Goal: Transaction & Acquisition: Purchase product/service

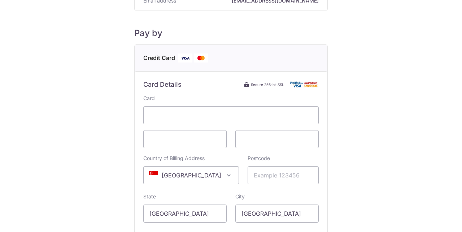
scroll to position [83, 0]
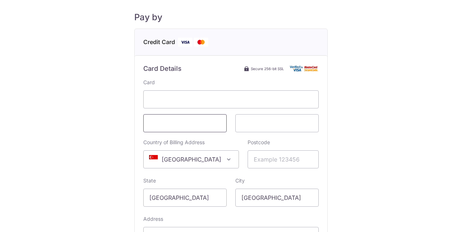
click at [225, 124] on span at bounding box center [184, 123] width 83 height 18
click at [215, 149] on div "Country of Billing Address Select Country [GEOGRAPHIC_DATA] [GEOGRAPHIC_DATA] […" at bounding box center [191, 154] width 104 height 30
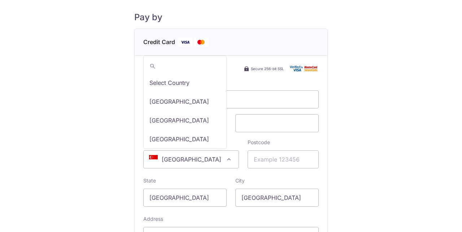
click at [225, 156] on span at bounding box center [229, 159] width 9 height 9
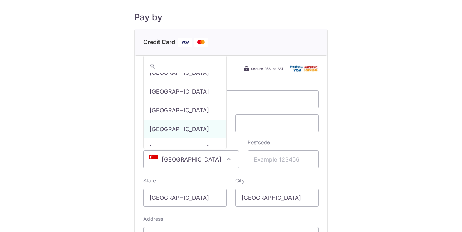
click at [225, 156] on span at bounding box center [229, 159] width 9 height 9
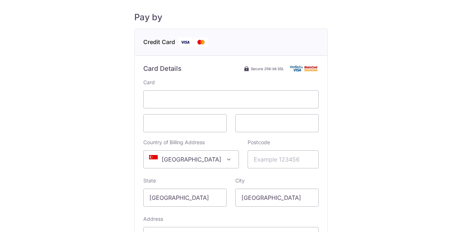
click at [225, 156] on span at bounding box center [229, 159] width 9 height 9
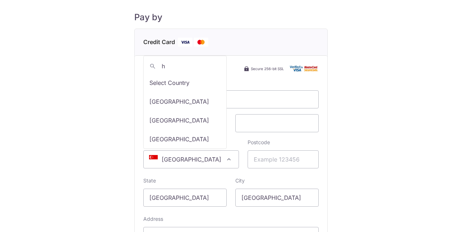
scroll to position [0, 0]
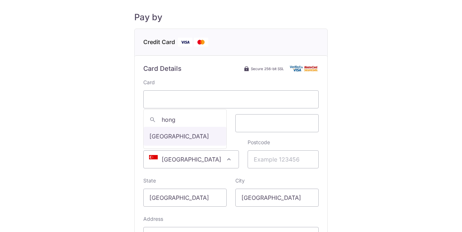
type input "hong"
select select "95"
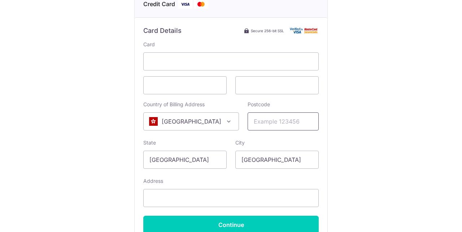
scroll to position [138, 0]
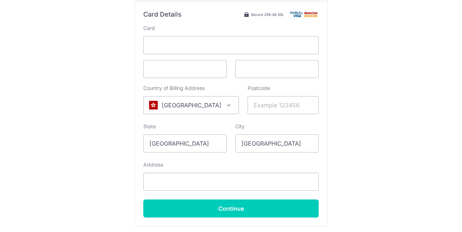
click at [222, 130] on div "State [GEOGRAPHIC_DATA]" at bounding box center [184, 138] width 83 height 30
click at [211, 144] on input "[GEOGRAPHIC_DATA]" at bounding box center [184, 143] width 83 height 18
type input "[GEOGRAPHIC_DATA]"
click at [258, 141] on input "[GEOGRAPHIC_DATA]" at bounding box center [276, 143] width 83 height 18
click at [266, 141] on input "[GEOGRAPHIC_DATA]" at bounding box center [276, 143] width 83 height 18
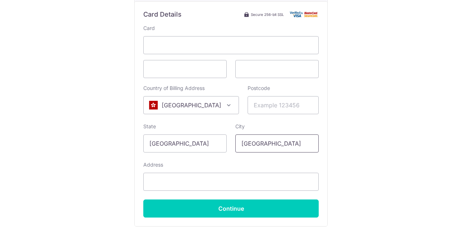
click at [266, 141] on input "[GEOGRAPHIC_DATA]" at bounding box center [276, 143] width 83 height 18
type input "[GEOGRAPHIC_DATA]"
click at [238, 175] on input "Address" at bounding box center [231, 182] width 176 height 18
type input "0"
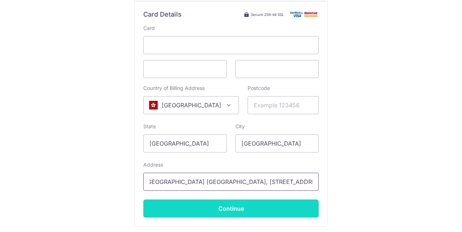
type input "802, [GEOGRAPHIC_DATA] [GEOGRAPHIC_DATA], [STREET_ADDRESS]"
click at [234, 208] on input "Continue" at bounding box center [231, 208] width 176 height 18
type input "000000"
click at [255, 206] on input "Continue" at bounding box center [231, 208] width 176 height 18
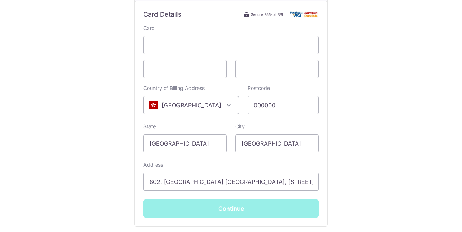
type input "**** 1096"
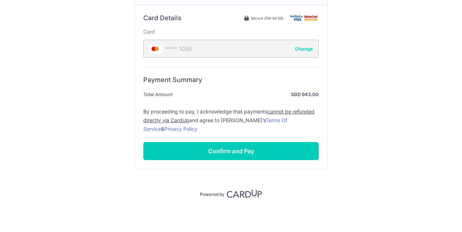
scroll to position [134, 0]
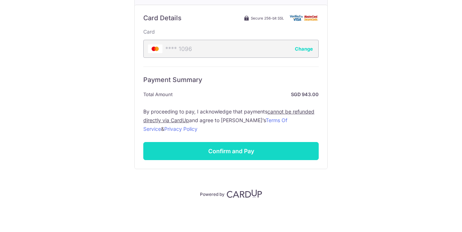
click at [226, 148] on input "Confirm and Pay" at bounding box center [231, 151] width 176 height 18
